Goal: Task Accomplishment & Management: Use online tool/utility

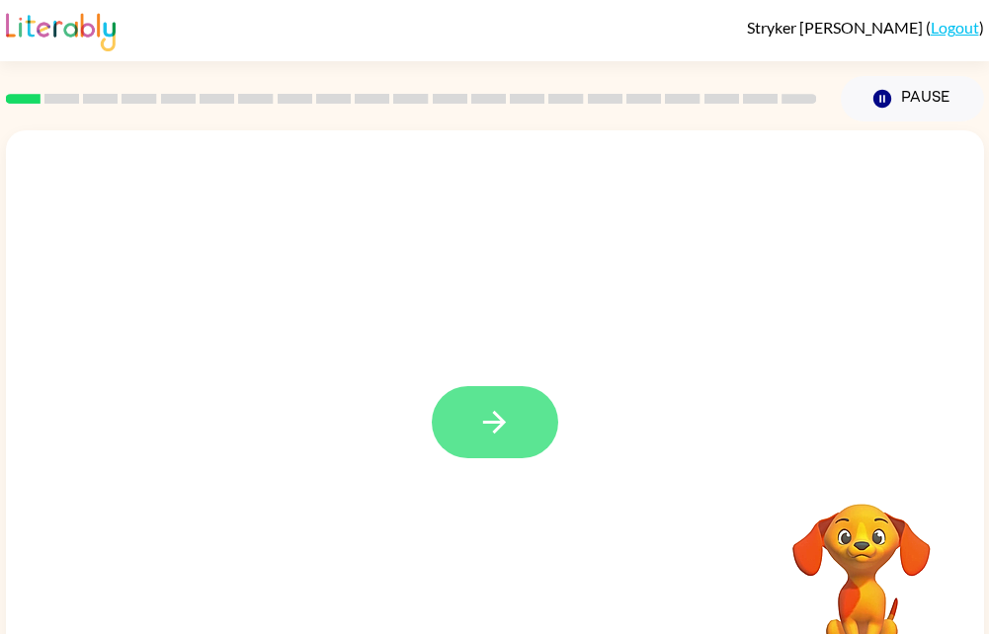
click at [515, 439] on button "button" at bounding box center [495, 422] width 126 height 72
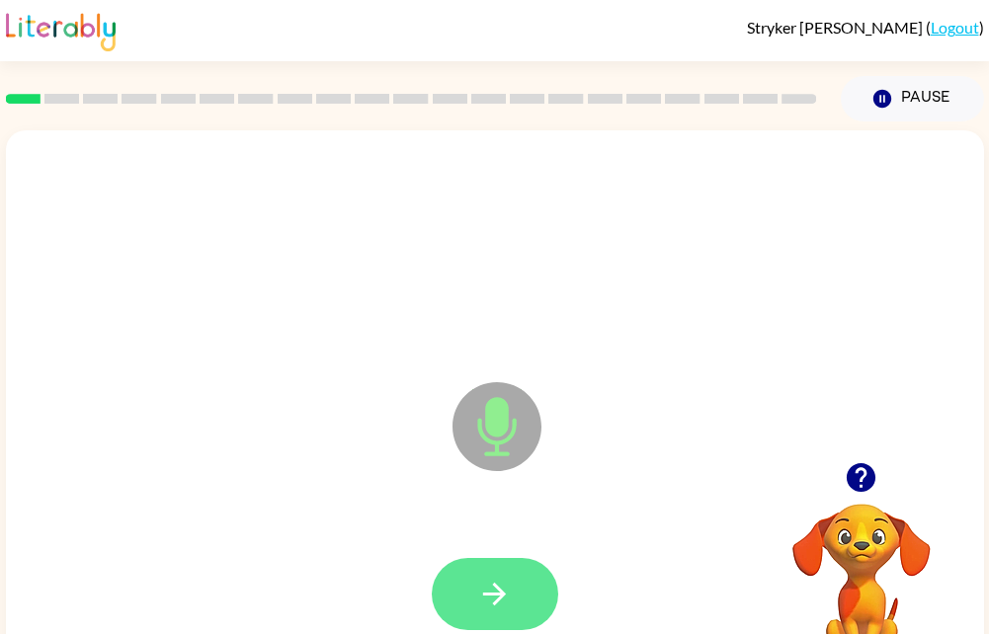
click at [465, 593] on button "button" at bounding box center [495, 594] width 126 height 72
click at [478, 598] on icon "button" at bounding box center [494, 594] width 35 height 35
click at [468, 610] on button "button" at bounding box center [495, 594] width 126 height 72
click at [489, 619] on button "button" at bounding box center [495, 594] width 126 height 72
click at [506, 583] on icon "button" at bounding box center [494, 594] width 35 height 35
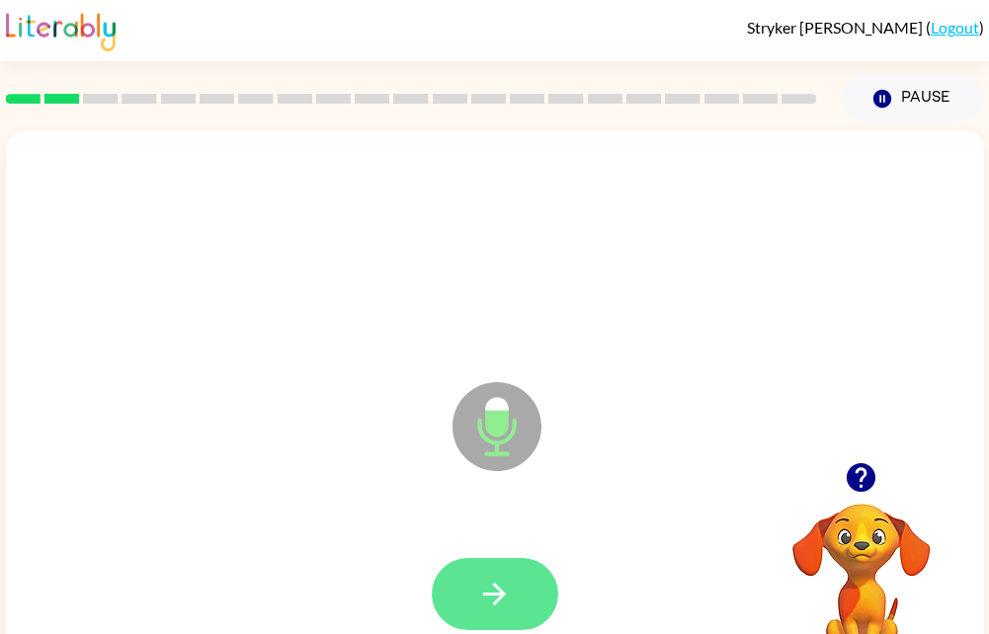
click at [514, 601] on button "button" at bounding box center [495, 594] width 126 height 72
click at [481, 587] on icon "button" at bounding box center [494, 594] width 35 height 35
click at [468, 611] on button "button" at bounding box center [495, 594] width 126 height 72
click at [478, 602] on icon "button" at bounding box center [494, 594] width 35 height 35
click at [519, 602] on button "button" at bounding box center [495, 594] width 126 height 72
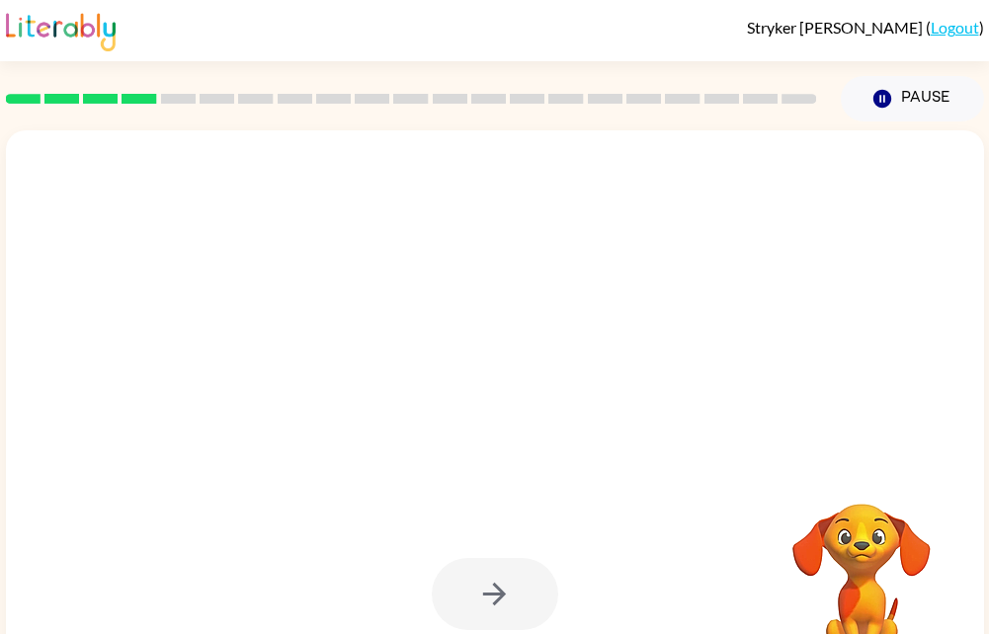
click at [490, 605] on div at bounding box center [495, 594] width 126 height 72
click at [500, 586] on div at bounding box center [495, 594] width 126 height 72
click at [484, 600] on div at bounding box center [495, 594] width 126 height 72
click at [487, 579] on div at bounding box center [495, 594] width 126 height 72
click at [514, 592] on div at bounding box center [495, 594] width 126 height 72
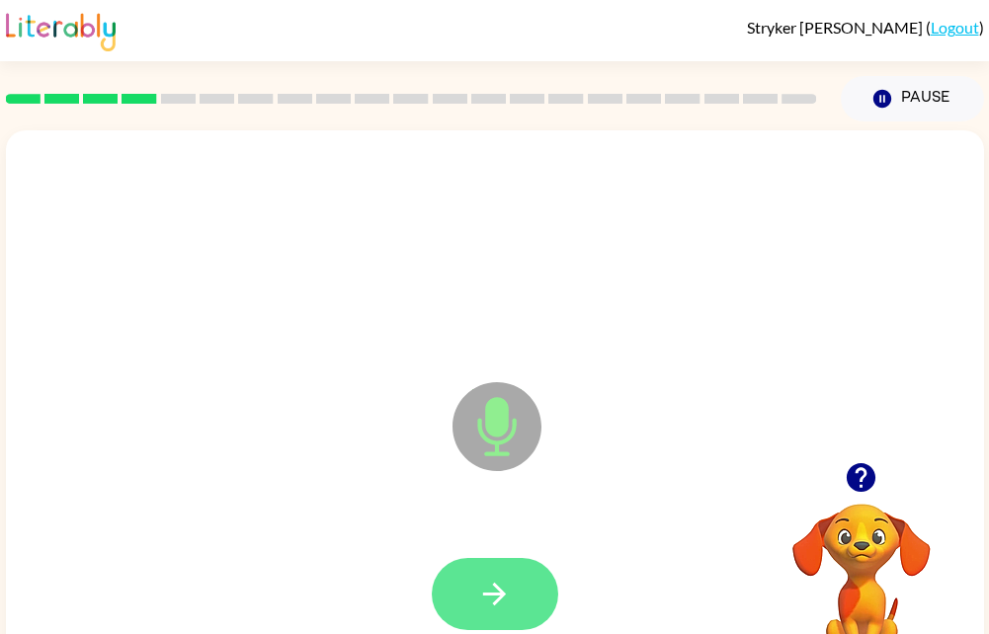
click at [505, 604] on icon "button" at bounding box center [494, 594] width 35 height 35
click at [503, 590] on icon "button" at bounding box center [494, 594] width 35 height 35
click at [469, 592] on button "button" at bounding box center [495, 594] width 126 height 72
click at [486, 588] on icon "button" at bounding box center [494, 594] width 35 height 35
click at [487, 605] on icon "button" at bounding box center [494, 594] width 35 height 35
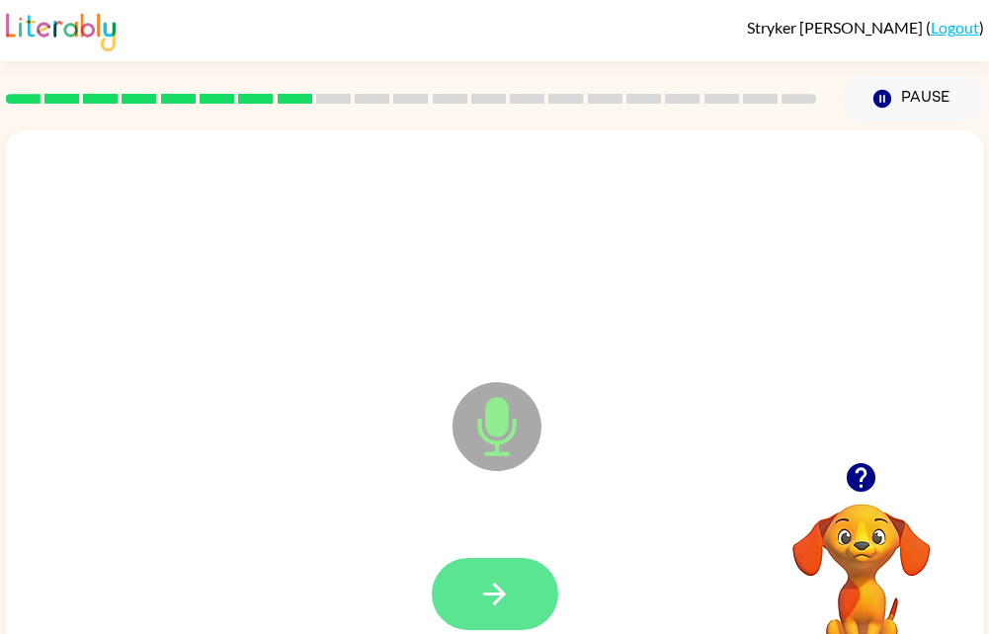
click at [473, 595] on button "button" at bounding box center [495, 594] width 126 height 72
click at [483, 590] on icon "button" at bounding box center [494, 594] width 35 height 35
click at [486, 588] on icon "button" at bounding box center [494, 594] width 35 height 35
click at [513, 600] on button "button" at bounding box center [495, 594] width 126 height 72
click at [500, 602] on icon "button" at bounding box center [494, 594] width 35 height 35
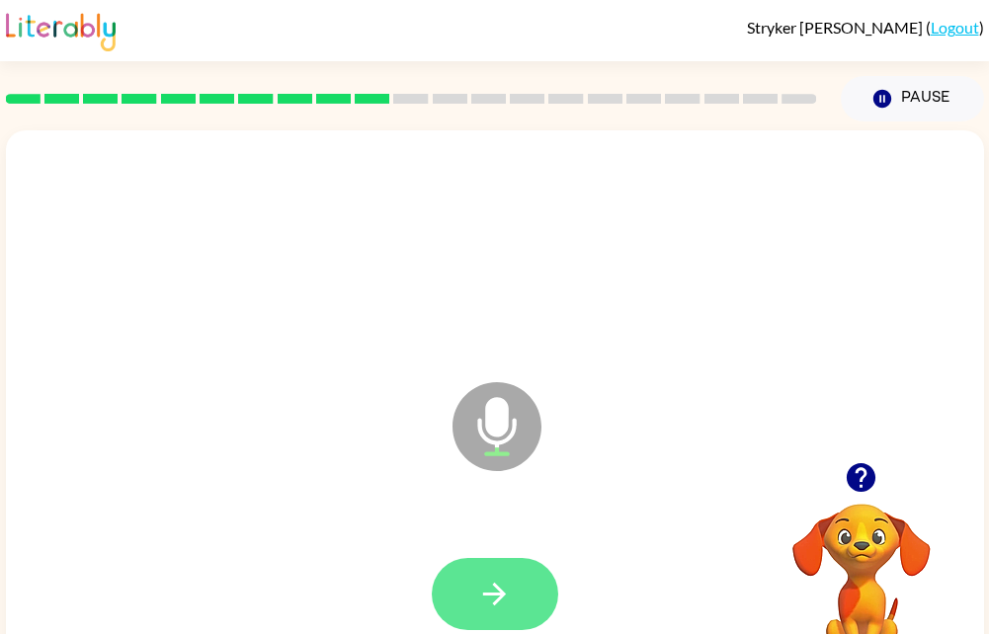
click at [479, 601] on icon "button" at bounding box center [494, 594] width 35 height 35
click at [498, 596] on icon "button" at bounding box center [494, 594] width 35 height 35
click at [503, 617] on button "button" at bounding box center [495, 594] width 126 height 72
click at [461, 600] on button "button" at bounding box center [495, 594] width 126 height 72
click at [514, 596] on button "button" at bounding box center [495, 594] width 126 height 72
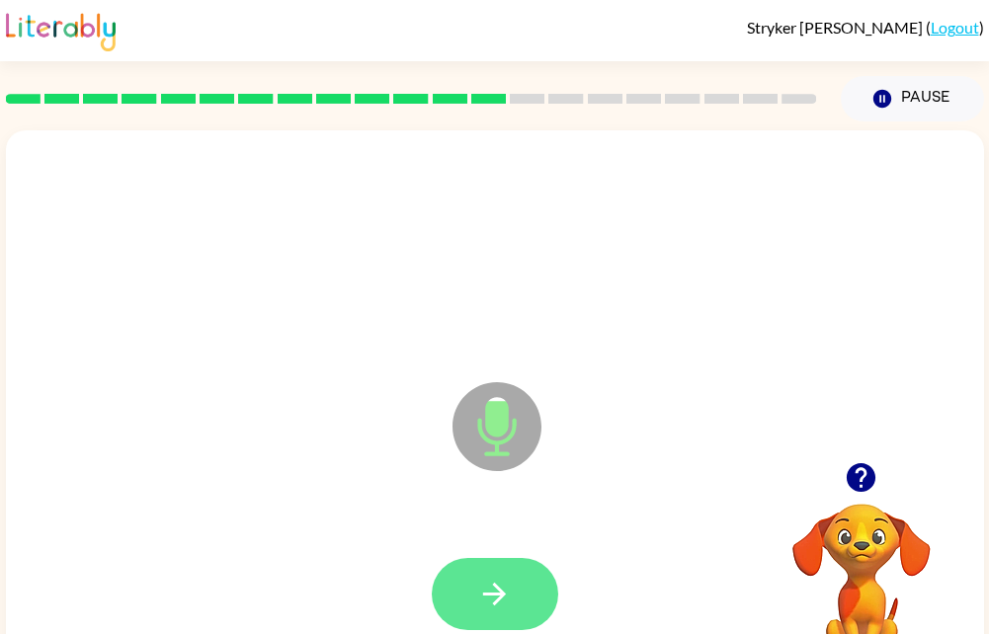
click at [507, 614] on button "button" at bounding box center [495, 594] width 126 height 72
click at [457, 599] on button "button" at bounding box center [495, 594] width 126 height 72
click at [504, 602] on icon "button" at bounding box center [494, 594] width 35 height 35
click at [499, 626] on button "button" at bounding box center [495, 594] width 126 height 72
click at [520, 620] on button "button" at bounding box center [495, 594] width 126 height 72
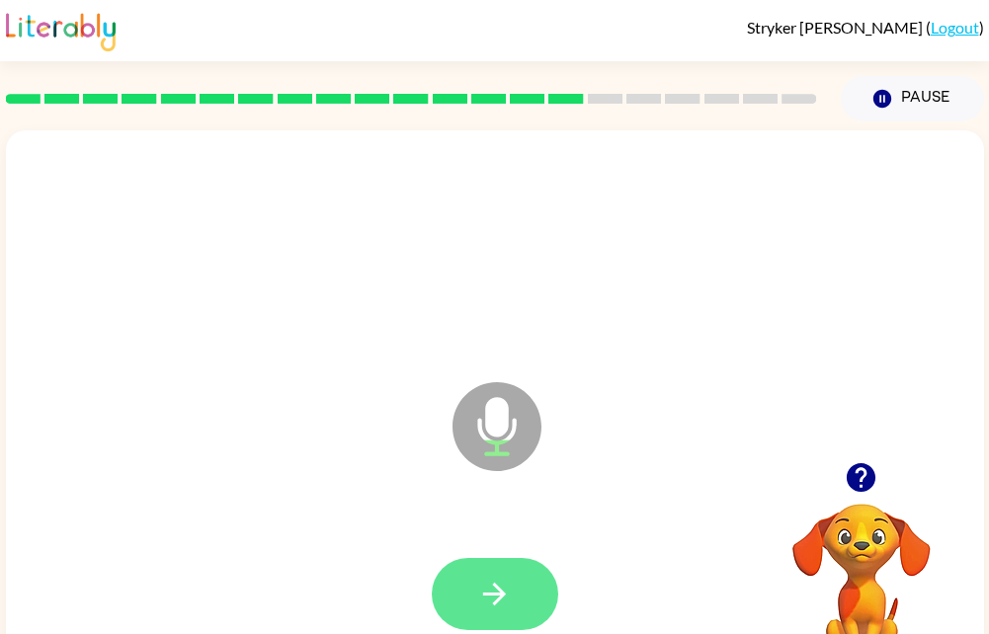
click at [497, 589] on icon "button" at bounding box center [494, 594] width 23 height 23
click at [526, 599] on button "button" at bounding box center [495, 594] width 126 height 72
click at [499, 594] on icon "button" at bounding box center [494, 594] width 23 height 23
click at [503, 604] on icon "button" at bounding box center [494, 594] width 35 height 35
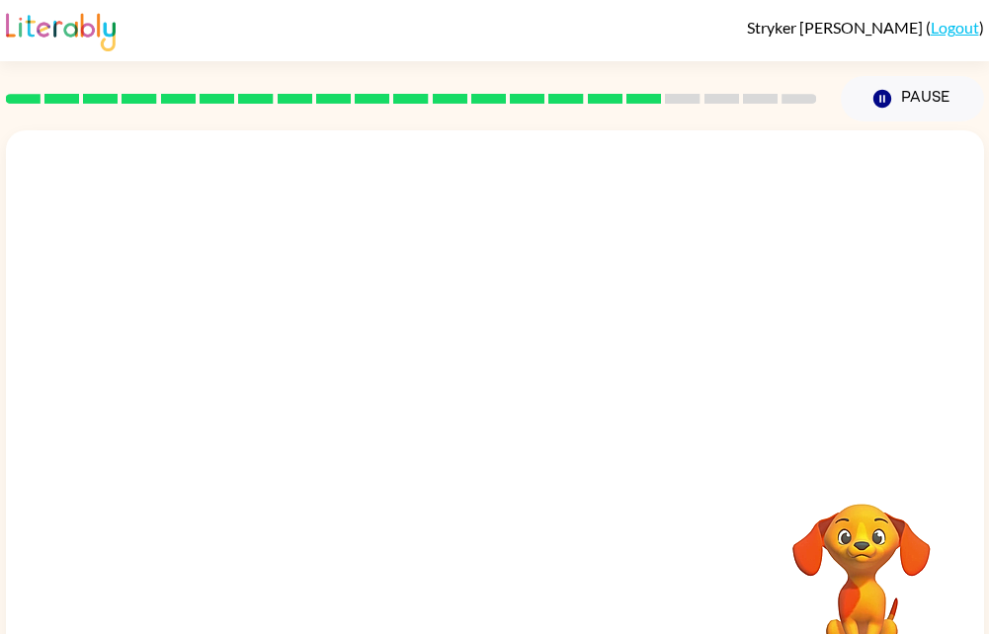
click at [786, 399] on div at bounding box center [495, 296] width 978 height 332
click at [759, 326] on div at bounding box center [495, 251] width 939 height 162
click at [756, 345] on div at bounding box center [448, 377] width 844 height 71
click at [755, 342] on div at bounding box center [448, 377] width 844 height 71
click at [768, 343] on div at bounding box center [448, 377] width 844 height 71
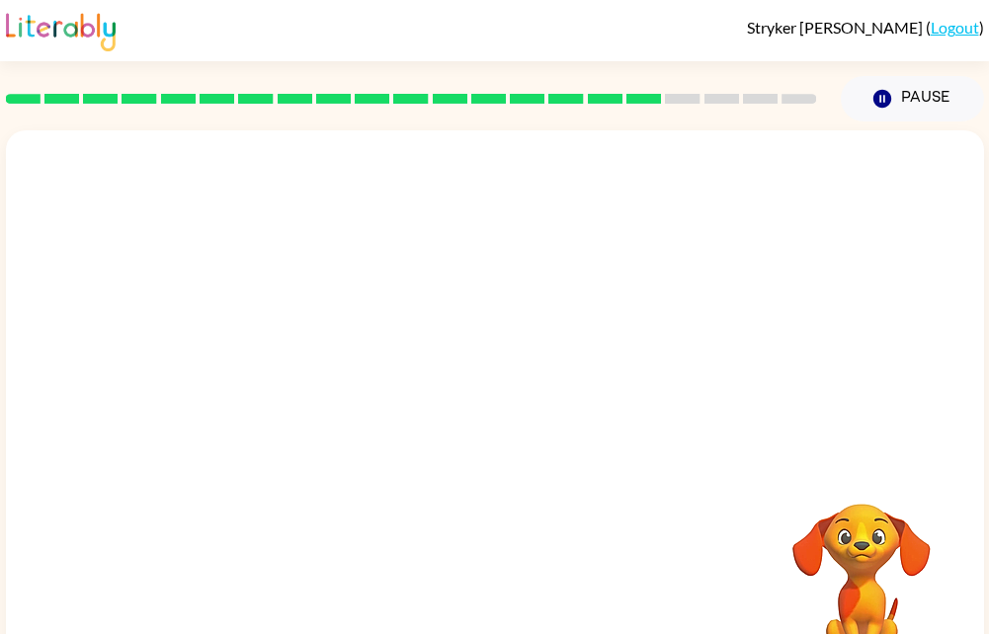
click at [694, 267] on div at bounding box center [495, 251] width 939 height 162
click at [688, 278] on div at bounding box center [495, 251] width 939 height 162
click at [710, 295] on div at bounding box center [495, 251] width 939 height 162
click at [699, 279] on div at bounding box center [495, 251] width 939 height 162
click at [727, 264] on div at bounding box center [495, 251] width 939 height 162
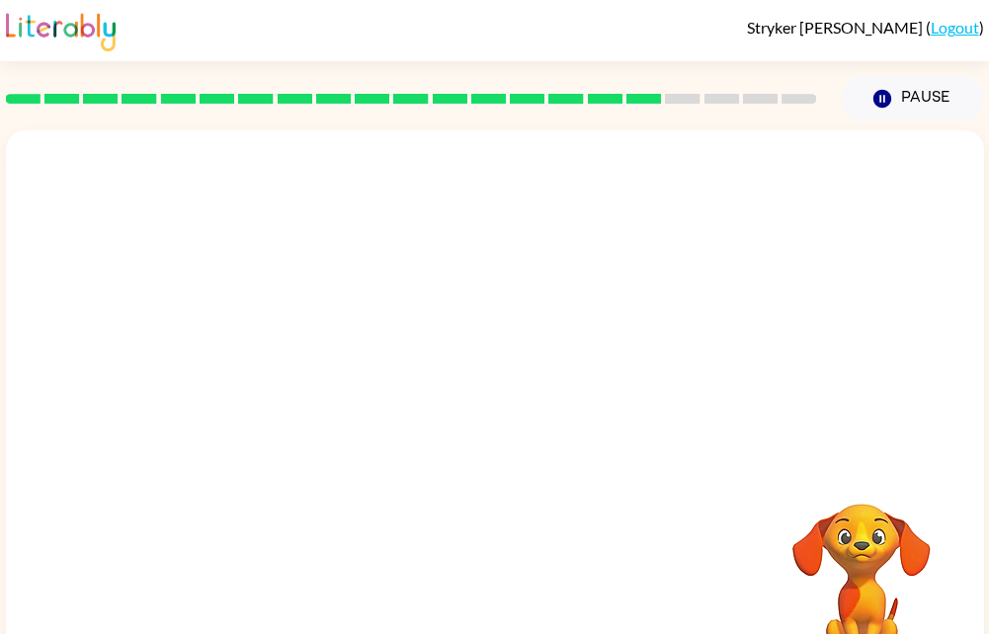
click at [708, 278] on div at bounding box center [495, 251] width 939 height 162
click at [693, 296] on div at bounding box center [495, 251] width 939 height 162
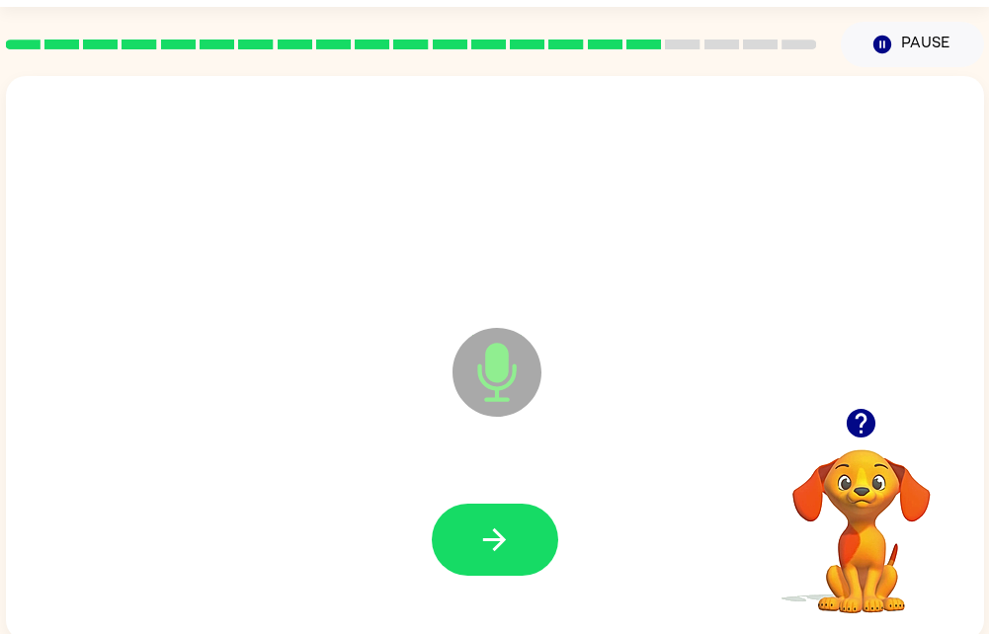
scroll to position [75, 0]
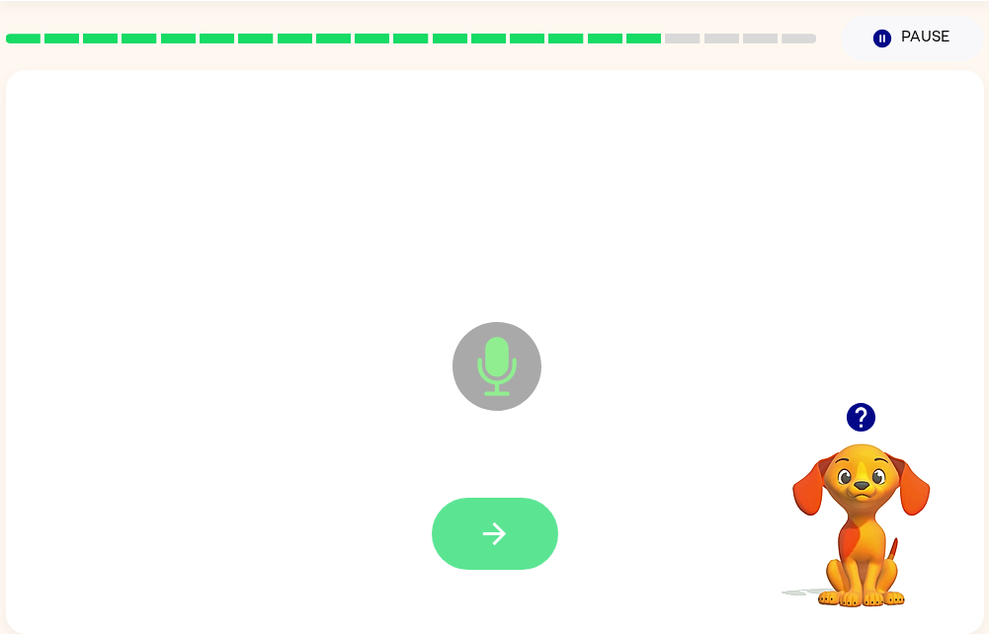
click at [506, 527] on icon "button" at bounding box center [494, 534] width 35 height 35
click at [487, 522] on icon "button" at bounding box center [494, 534] width 35 height 35
click at [494, 547] on button "button" at bounding box center [495, 534] width 126 height 72
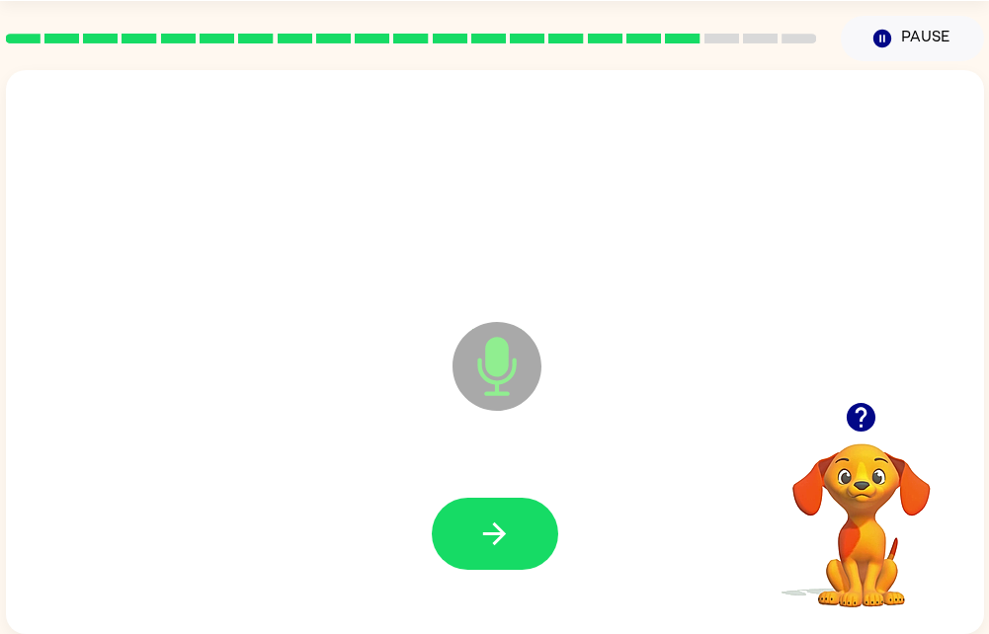
click at [454, 576] on div at bounding box center [495, 534] width 939 height 162
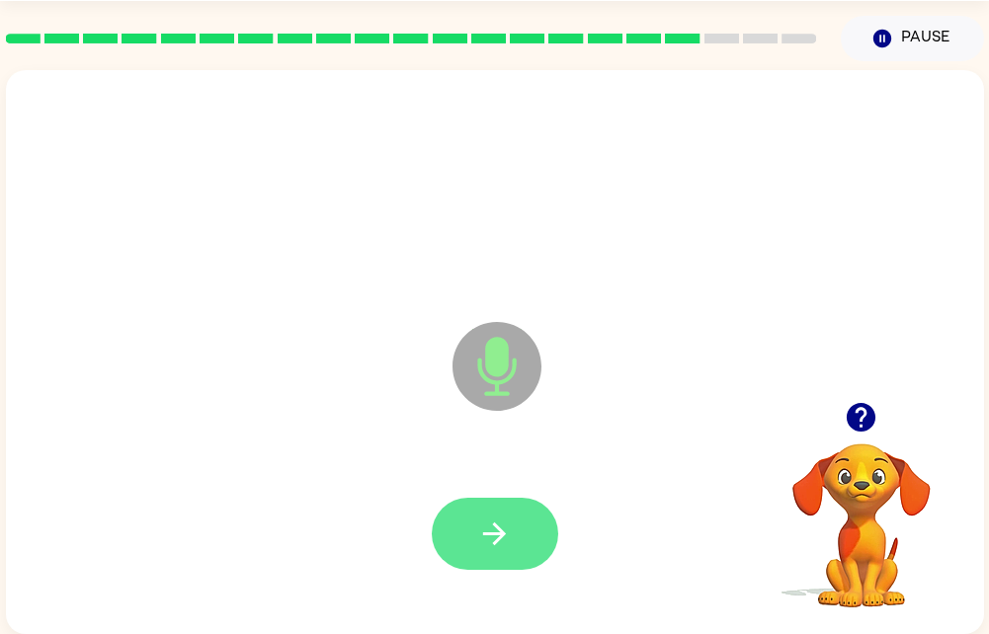
click at [487, 517] on icon "button" at bounding box center [494, 534] width 35 height 35
click at [511, 521] on icon "button" at bounding box center [494, 534] width 35 height 35
click at [487, 538] on button "button" at bounding box center [495, 534] width 126 height 72
click at [498, 521] on icon "button" at bounding box center [494, 534] width 35 height 35
click at [488, 550] on button "button" at bounding box center [495, 534] width 126 height 72
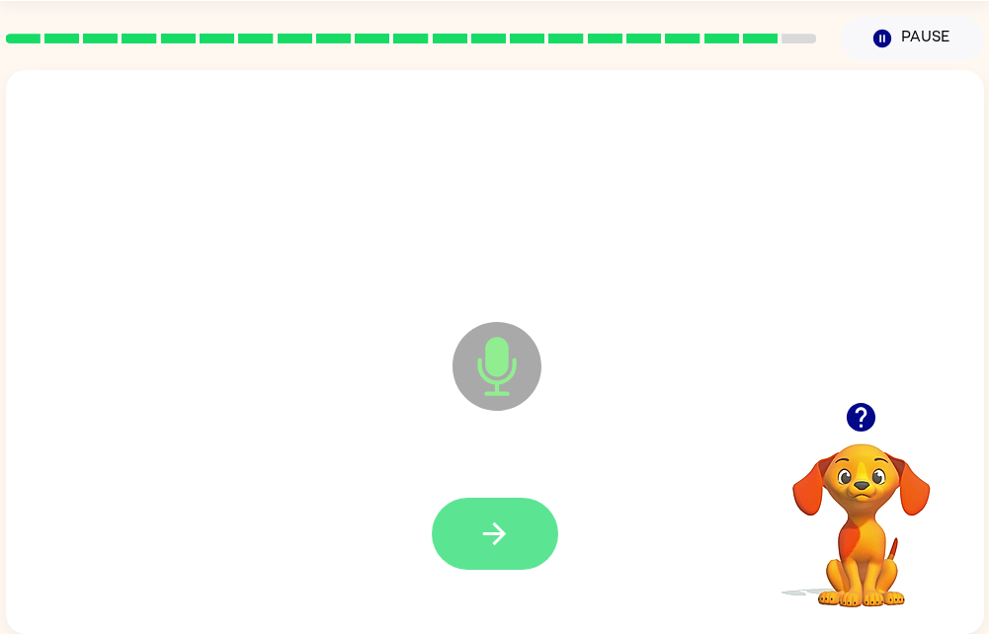
click at [482, 517] on icon "button" at bounding box center [494, 534] width 35 height 35
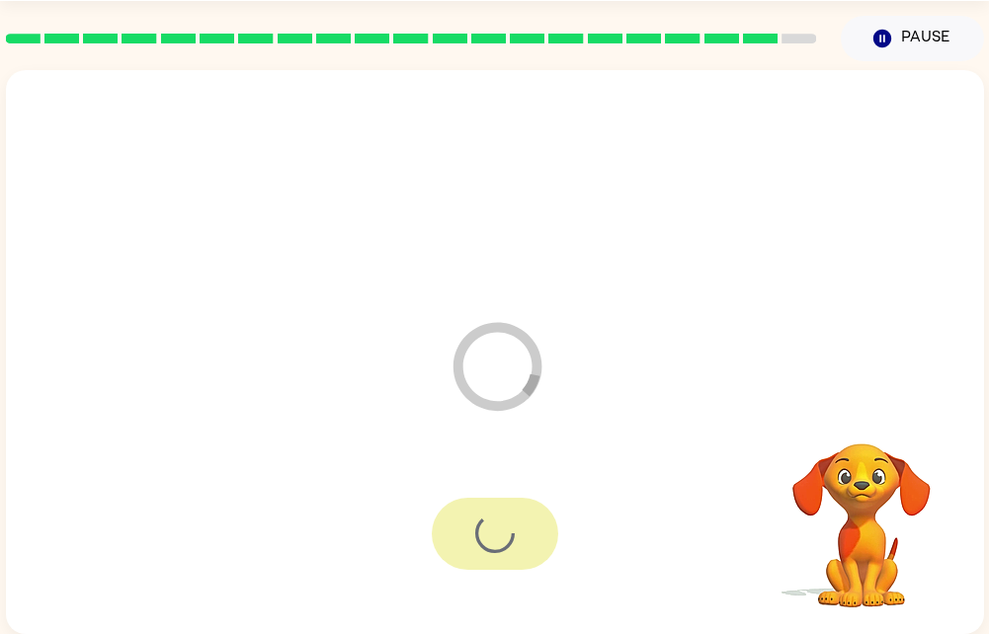
scroll to position [40, 0]
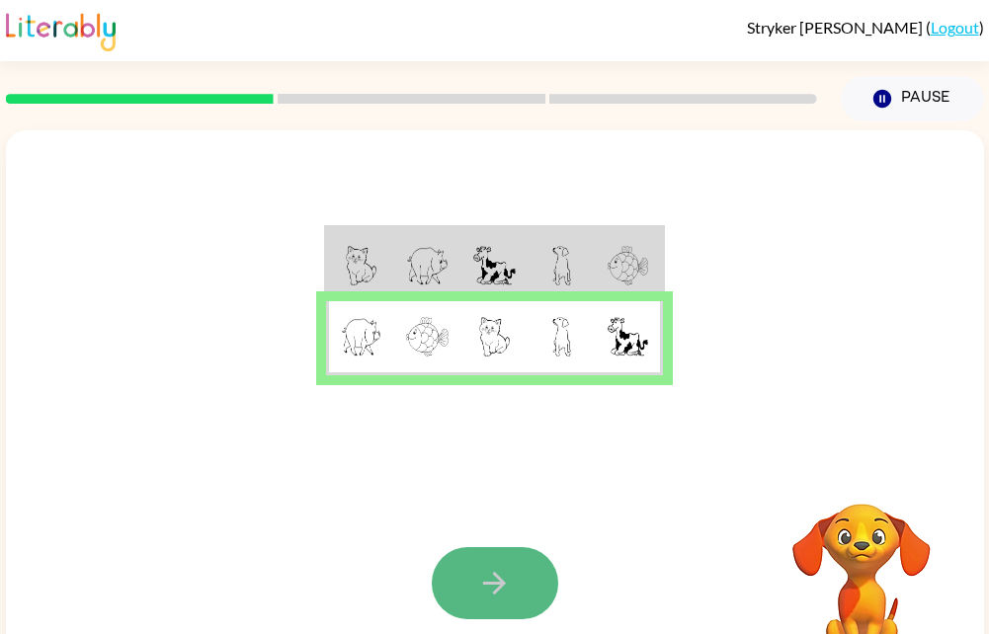
click at [495, 586] on icon "button" at bounding box center [494, 583] width 35 height 35
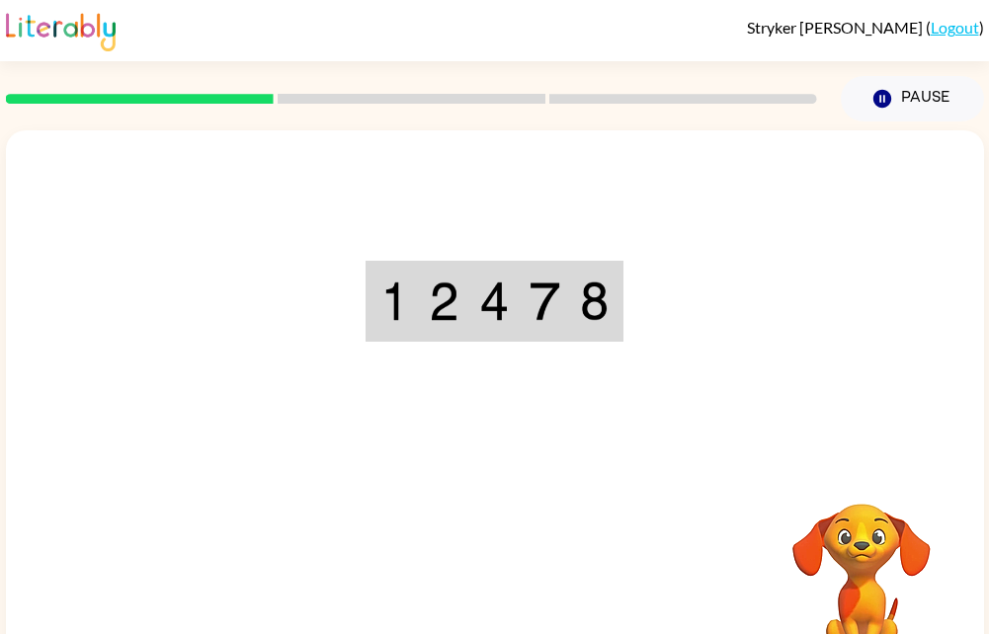
click at [849, 555] on video "Your browser must support playing .mp4 files to use Literably. Please try using…" at bounding box center [862, 572] width 198 height 198
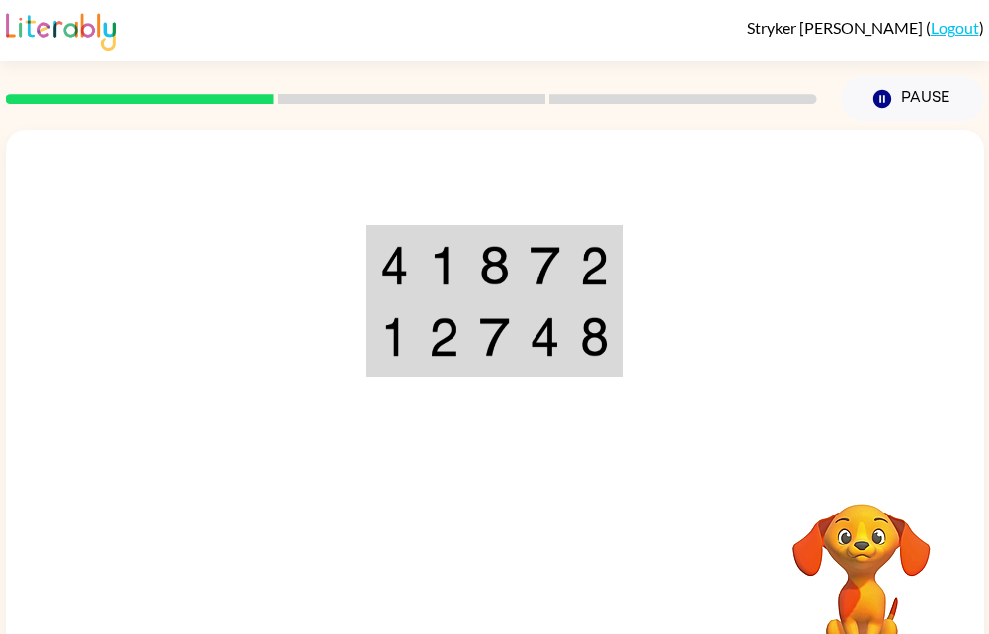
click at [436, 341] on img at bounding box center [444, 337] width 31 height 40
click at [472, 340] on td at bounding box center [494, 338] width 50 height 74
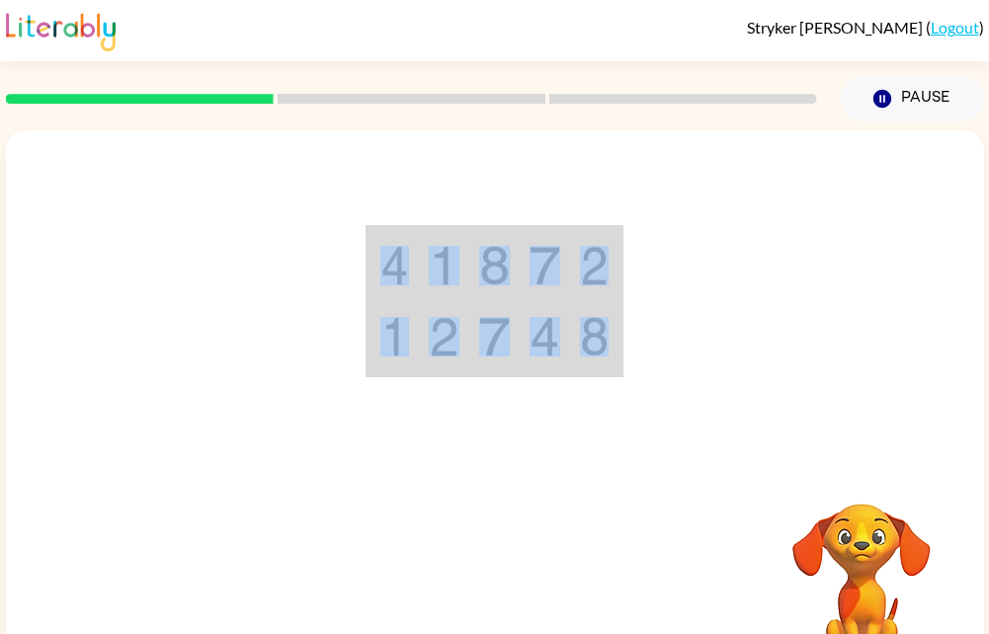
click at [472, 340] on td at bounding box center [494, 338] width 50 height 74
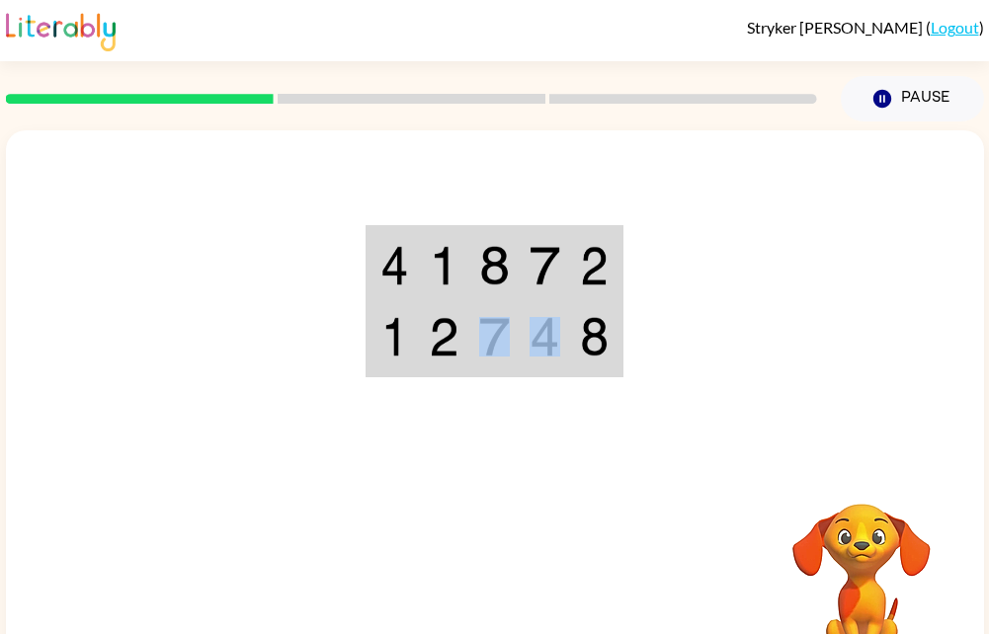
click at [472, 340] on td at bounding box center [494, 338] width 50 height 74
drag, startPoint x: 472, startPoint y: 340, endPoint x: 433, endPoint y: 343, distance: 39.6
click at [433, 343] on img at bounding box center [444, 337] width 31 height 40
click at [433, 342] on img at bounding box center [444, 337] width 31 height 40
click at [410, 295] on td at bounding box center [393, 265] width 50 height 74
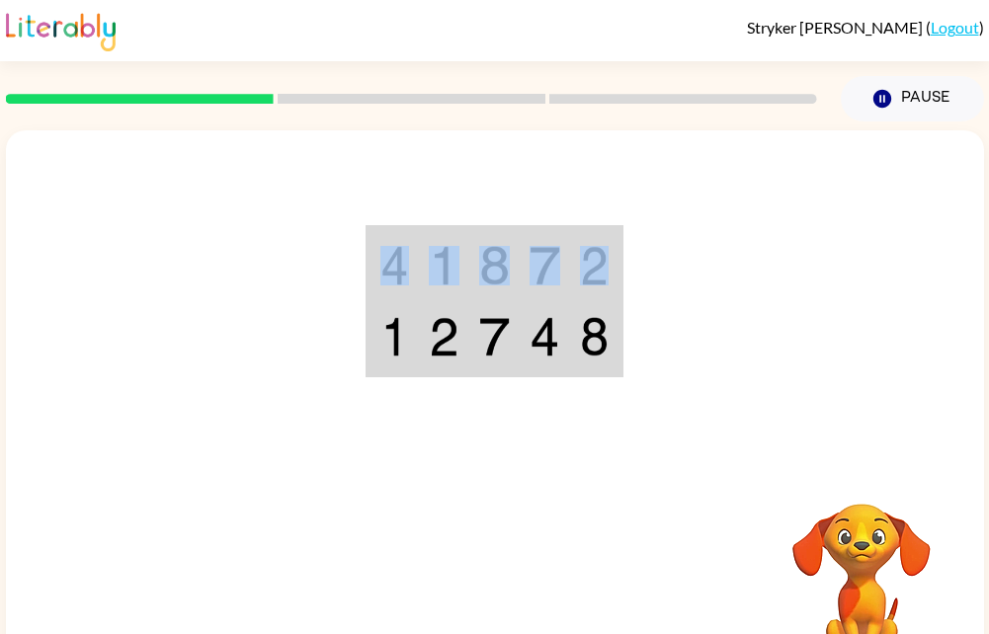
drag, startPoint x: 368, startPoint y: 288, endPoint x: 622, endPoint y: 288, distance: 253.9
click at [622, 288] on table at bounding box center [494, 301] width 257 height 152
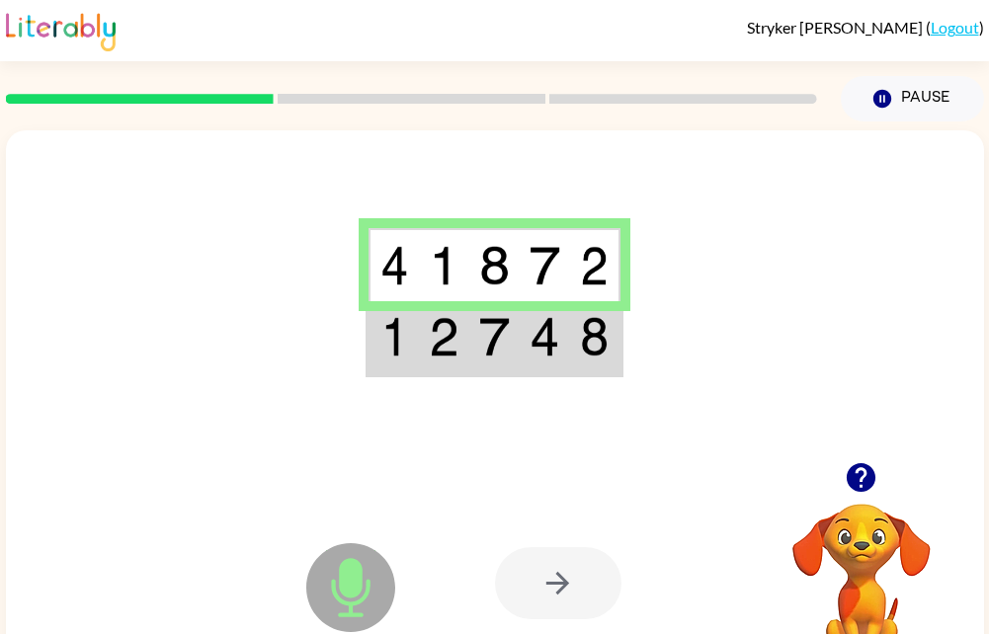
click at [567, 532] on div at bounding box center [640, 583] width 291 height 222
click at [348, 585] on icon "Microphone The Microphone is here when it is your turn to talk" at bounding box center [449, 612] width 296 height 148
click at [564, 592] on div at bounding box center [558, 583] width 126 height 72
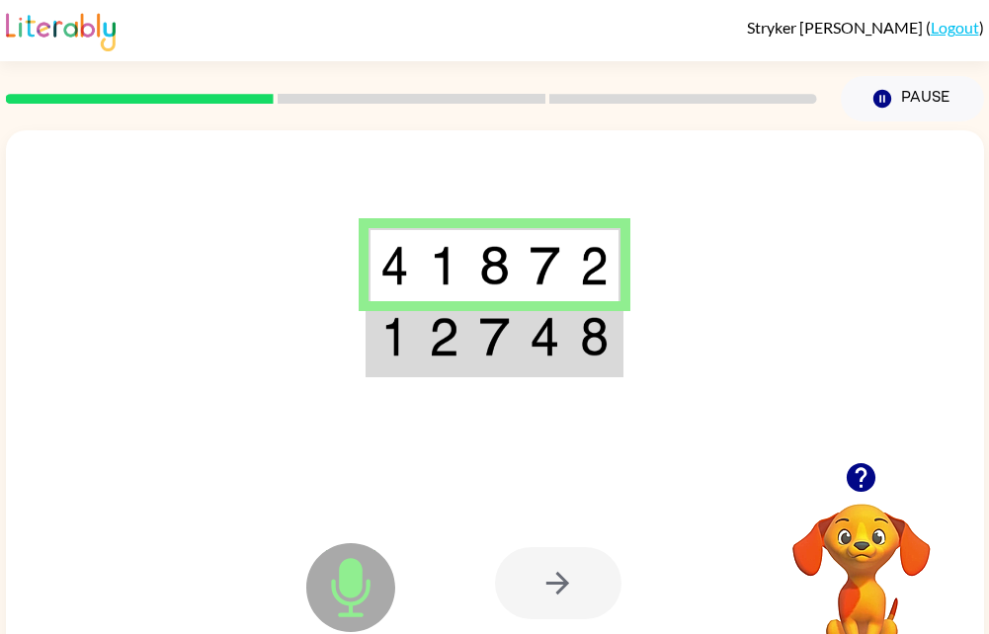
click at [564, 592] on div at bounding box center [558, 583] width 126 height 72
drag, startPoint x: 566, startPoint y: 584, endPoint x: 347, endPoint y: 636, distance: 225.5
click at [347, 633] on html "Stryker Hansen ( Logout ) Pause Pause Microphone The Microphone is here when it…" at bounding box center [494, 347] width 989 height 695
click at [536, 348] on img at bounding box center [545, 337] width 31 height 40
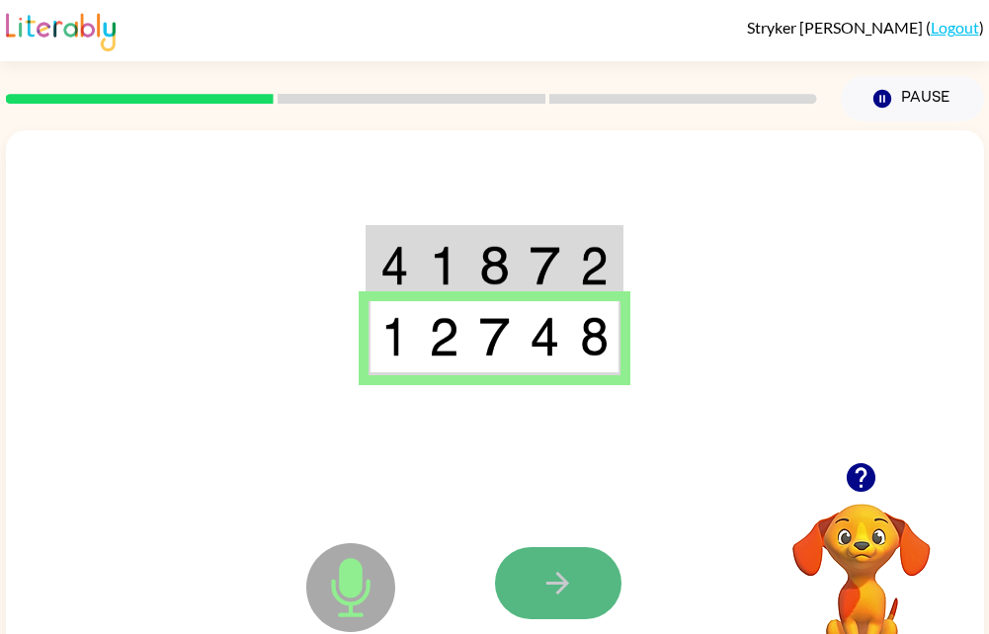
click at [571, 575] on icon "button" at bounding box center [557, 583] width 35 height 35
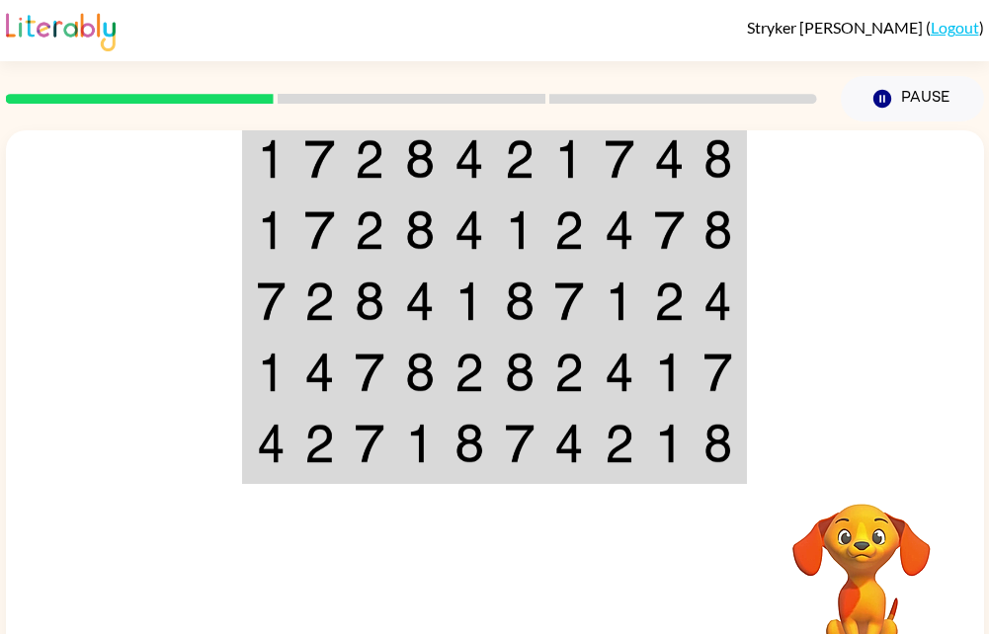
click at [455, 156] on img at bounding box center [469, 159] width 30 height 40
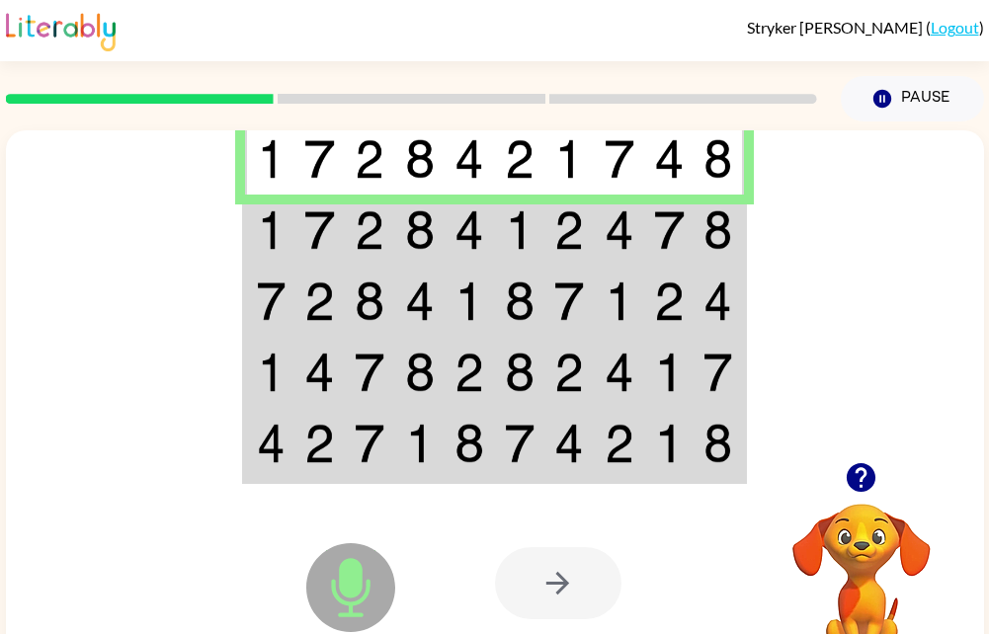
click at [484, 249] on img at bounding box center [469, 230] width 30 height 40
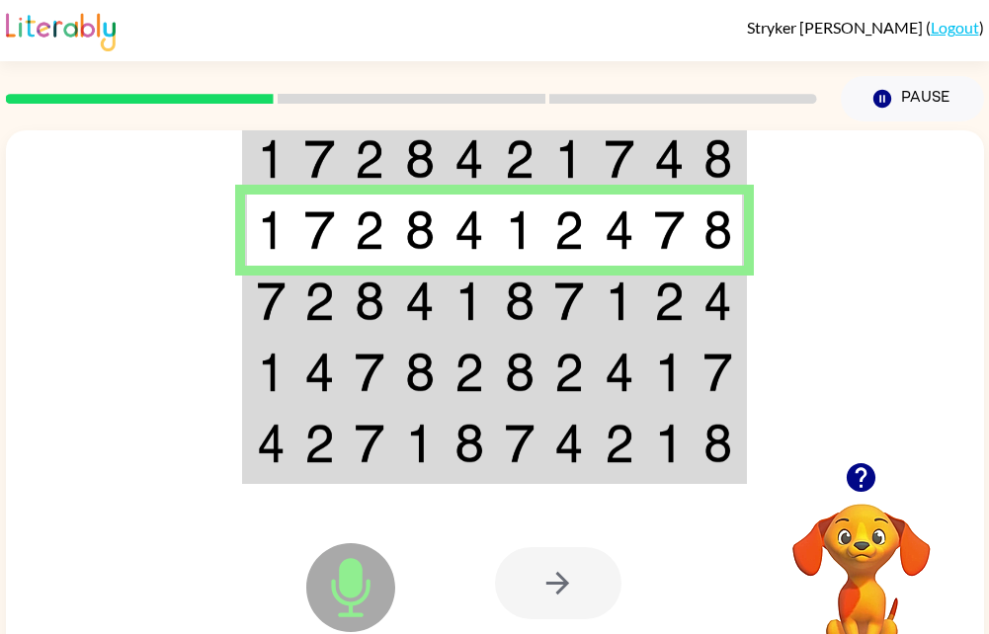
click at [490, 312] on td at bounding box center [470, 301] width 50 height 71
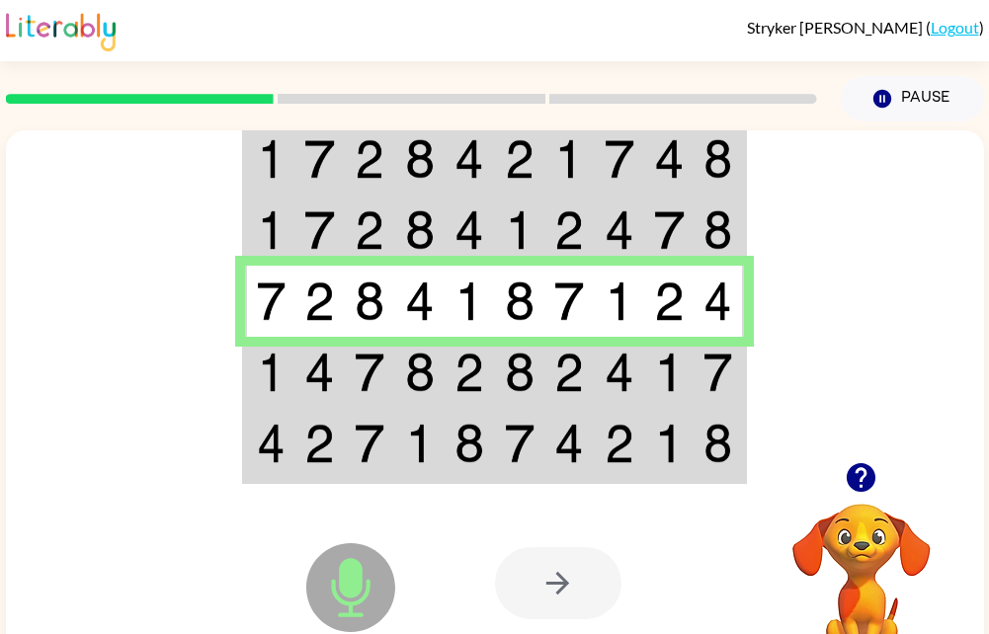
click at [450, 377] on td at bounding box center [470, 372] width 50 height 71
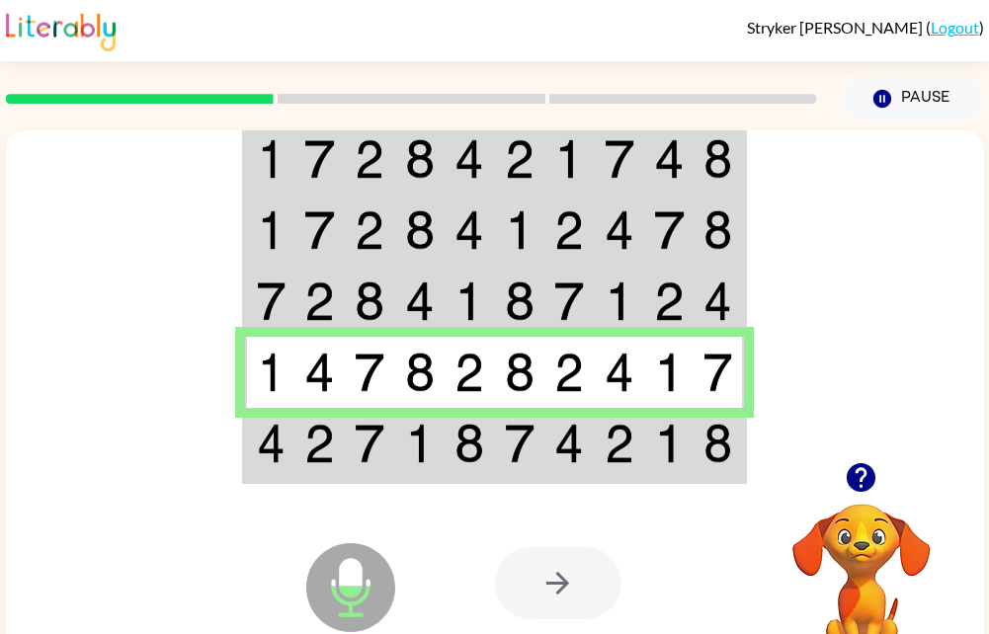
click at [545, 453] on td at bounding box center [569, 445] width 50 height 74
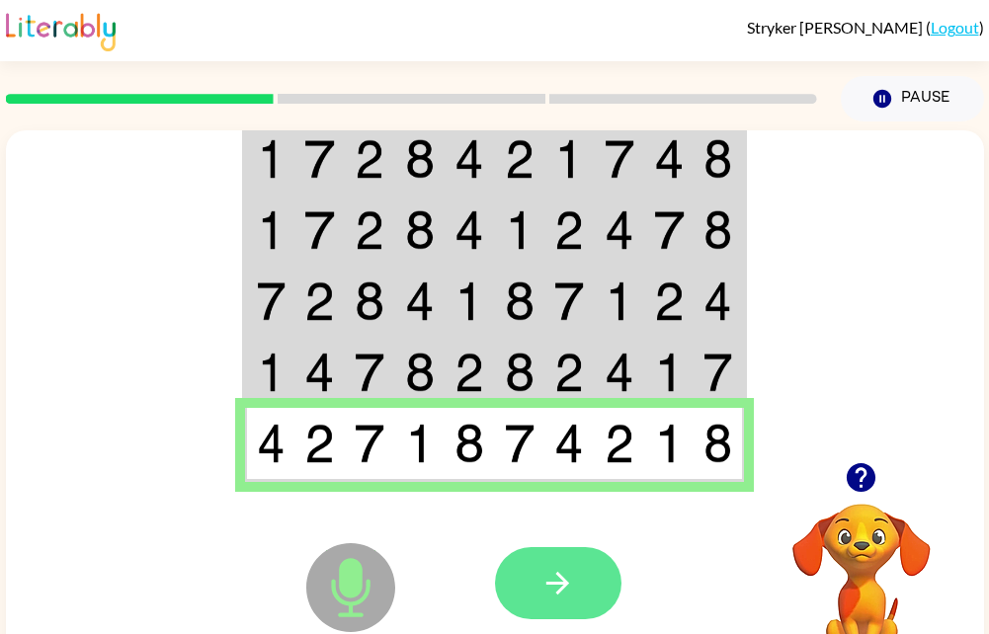
click at [554, 580] on icon "button" at bounding box center [557, 583] width 35 height 35
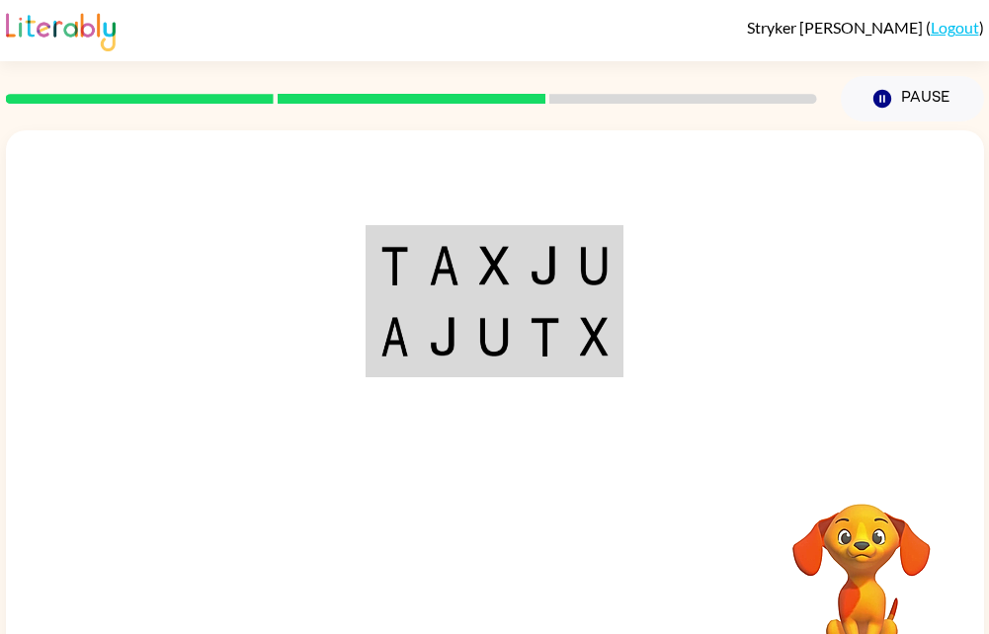
click at [644, 544] on div at bounding box center [640, 583] width 291 height 222
click at [554, 265] on img at bounding box center [545, 266] width 31 height 40
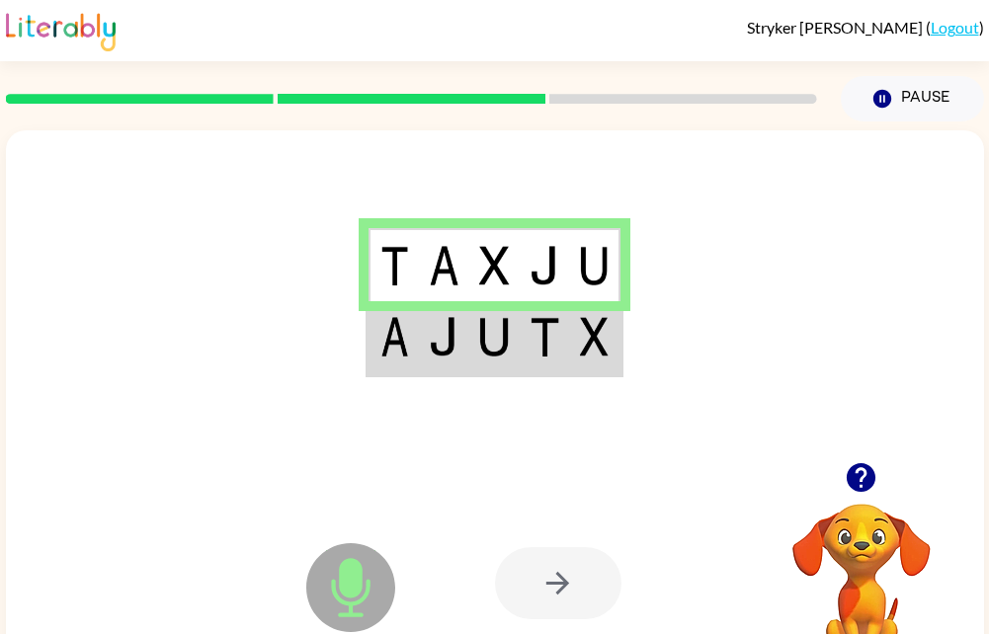
click at [547, 340] on img at bounding box center [545, 337] width 31 height 40
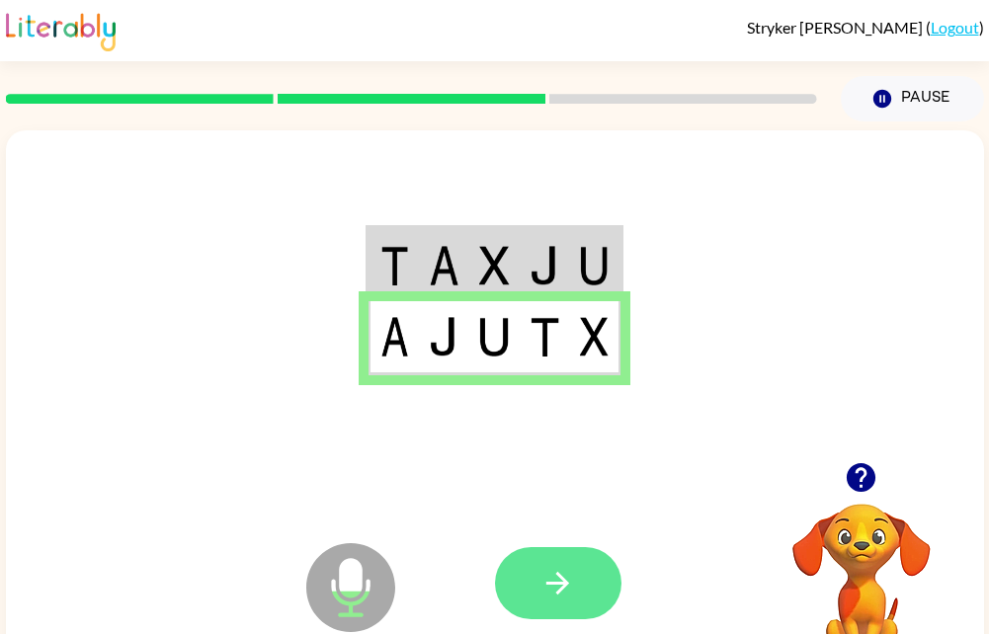
click at [565, 599] on icon "button" at bounding box center [557, 583] width 35 height 35
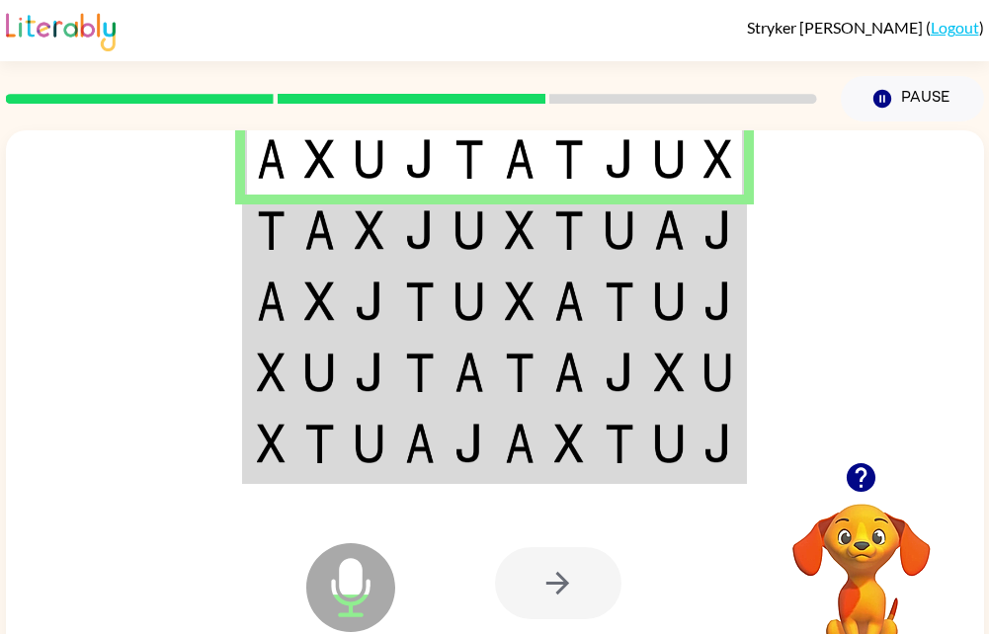
click at [515, 163] on img at bounding box center [520, 159] width 30 height 40
click at [552, 232] on td at bounding box center [569, 230] width 50 height 71
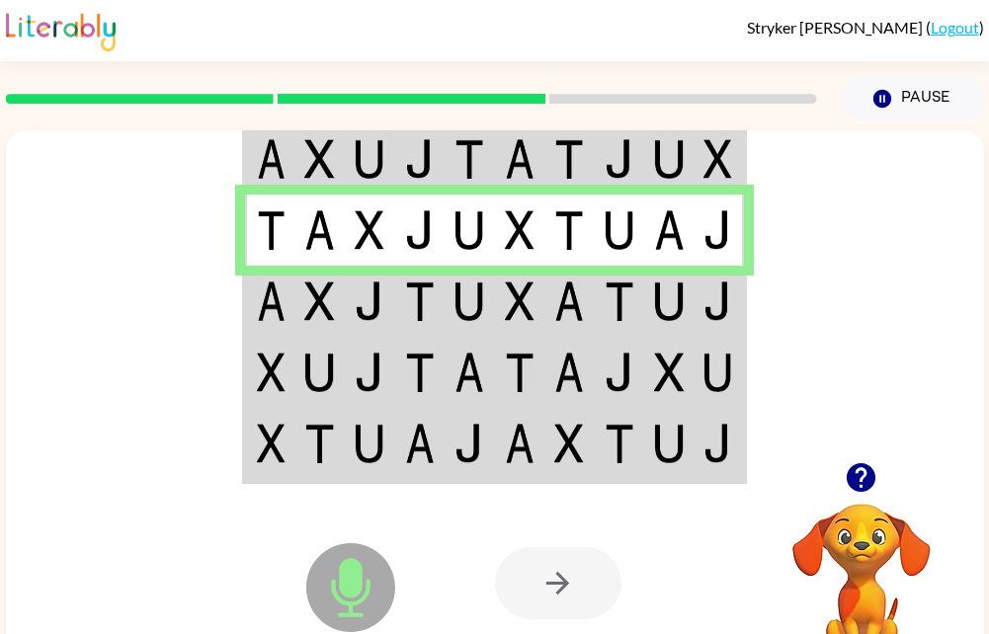
click at [532, 310] on img at bounding box center [520, 302] width 30 height 40
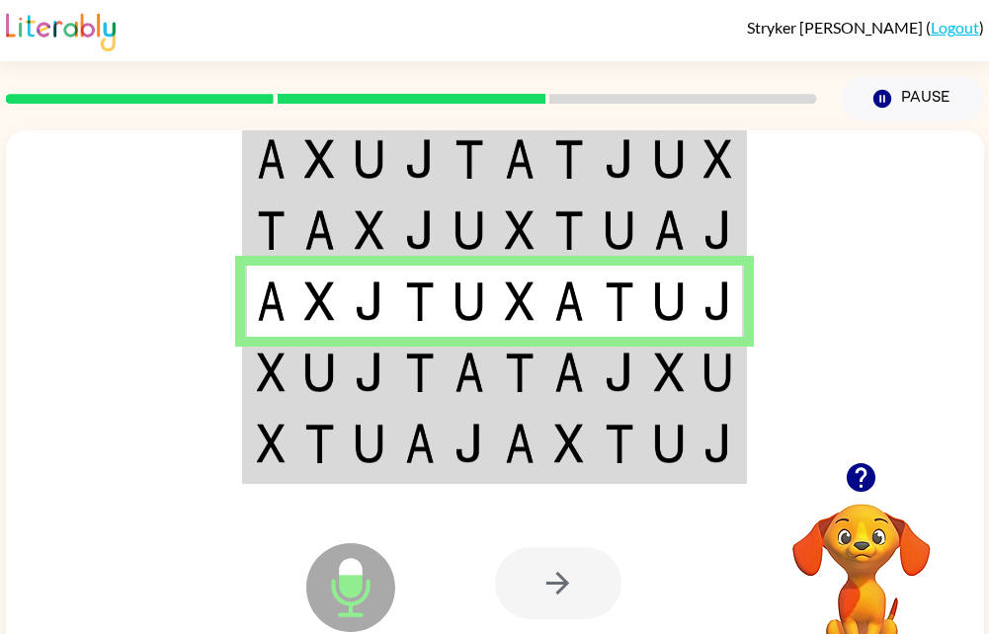
click at [477, 385] on img at bounding box center [469, 373] width 30 height 40
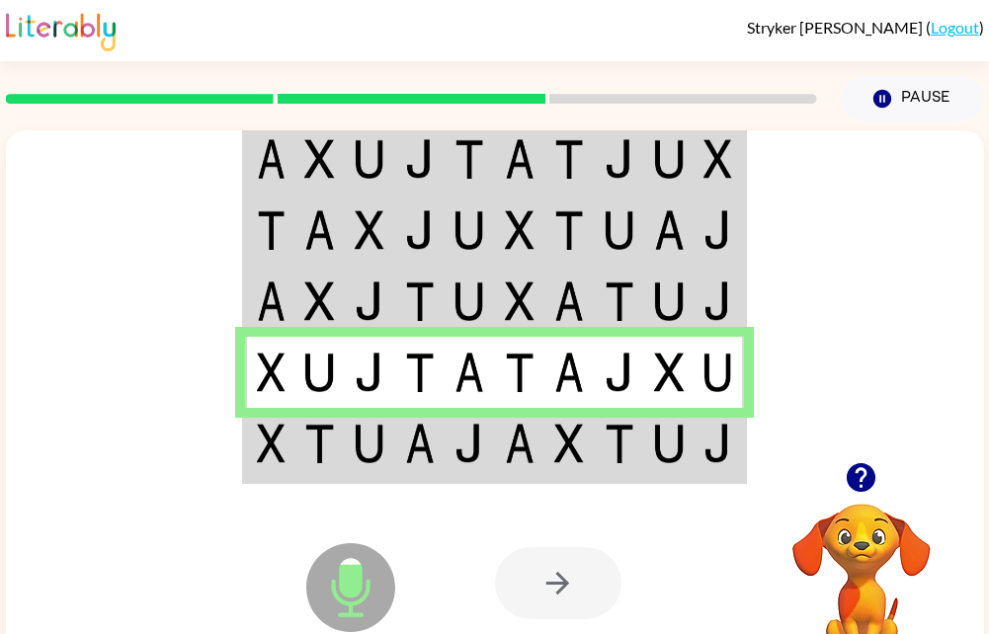
drag, startPoint x: 538, startPoint y: 446, endPoint x: 401, endPoint y: 467, distance: 139.0
click at [401, 467] on td at bounding box center [419, 445] width 50 height 74
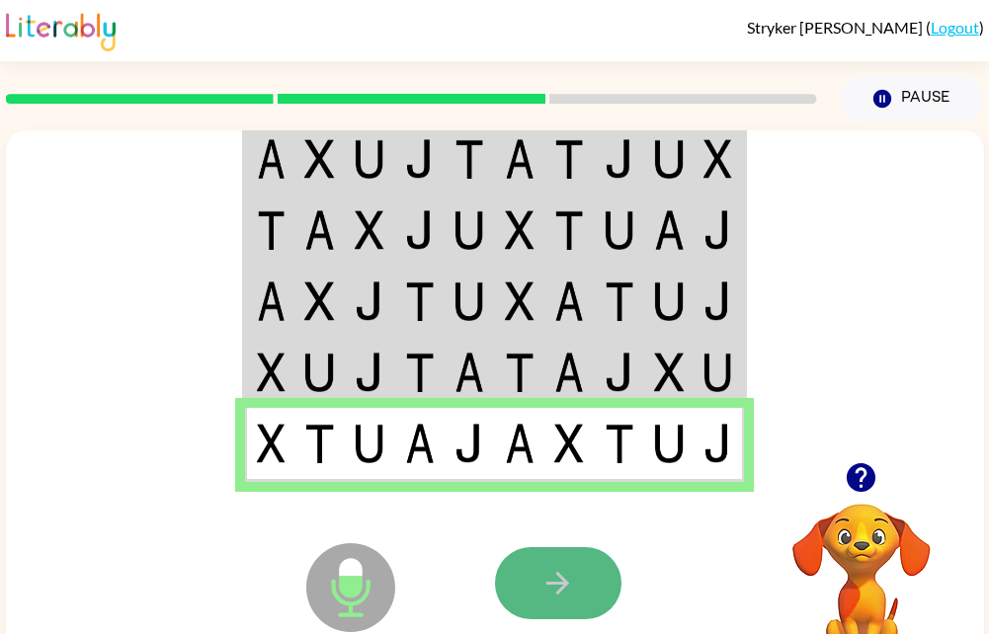
click at [560, 553] on button "button" at bounding box center [558, 583] width 126 height 72
